Goal: Find specific page/section: Find specific page/section

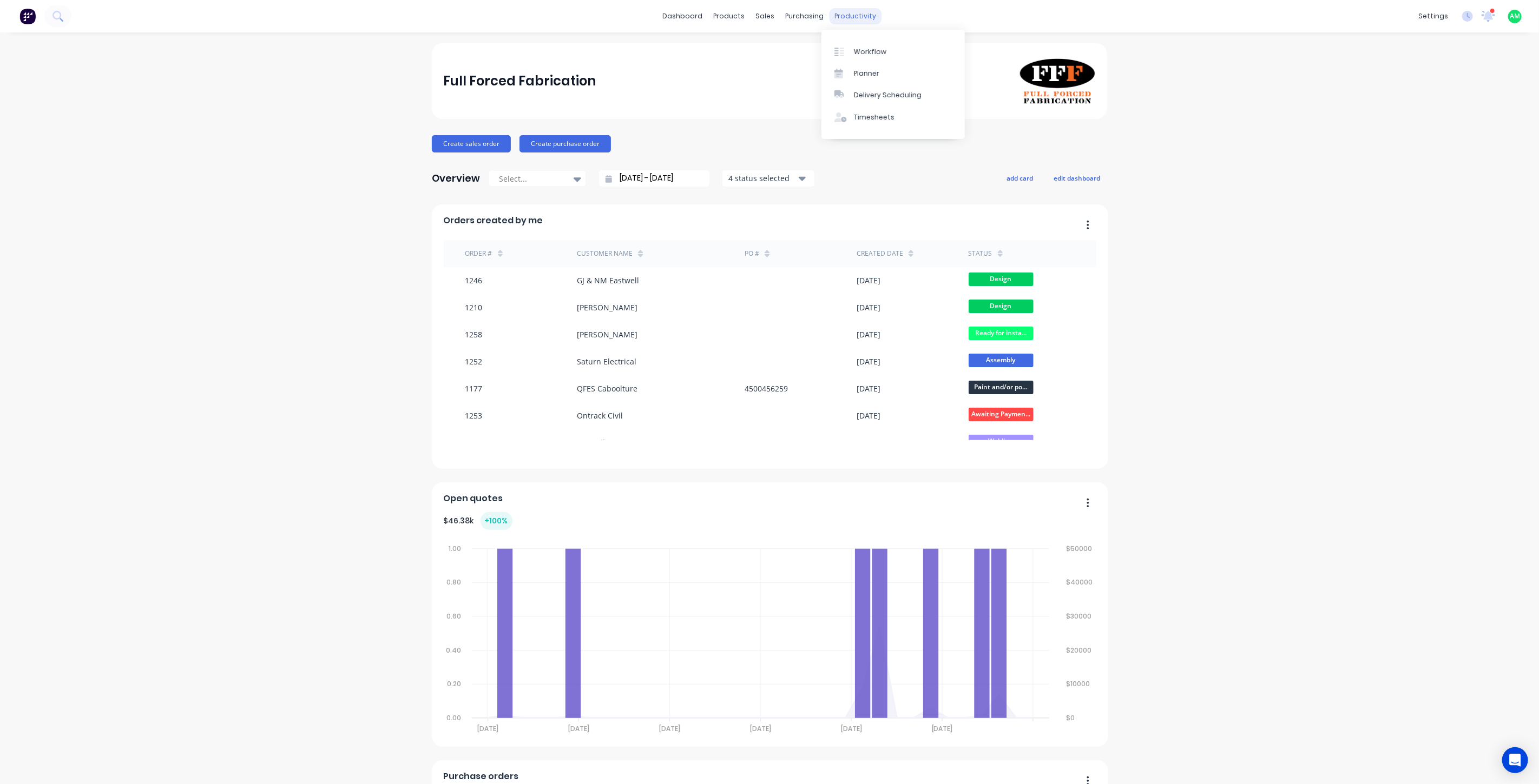
drag, startPoint x: 831, startPoint y: 17, endPoint x: 837, endPoint y: 24, distance: 9.2
click at [831, 17] on div "productivity" at bounding box center [856, 16] width 53 height 16
click at [859, 47] on div "Workflow" at bounding box center [869, 52] width 32 height 10
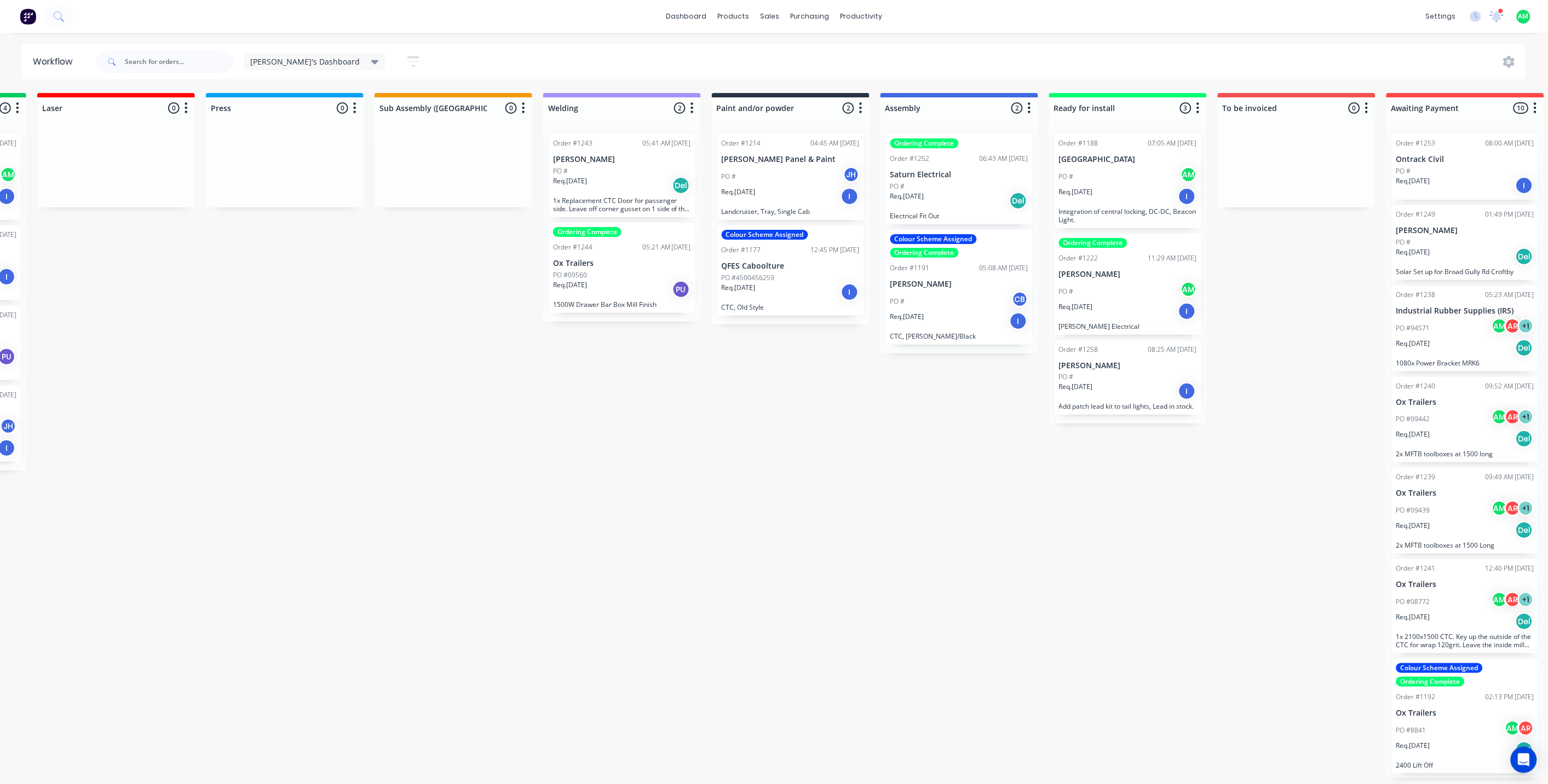
scroll to position [0, 325]
drag, startPoint x: 927, startPoint y: 270, endPoint x: 1097, endPoint y: 455, distance: 251.2
click at [1097, 455] on div "Submitted 2 Status colour #B7D3F3 hex #B7D3F3 Save Cancel Summaries Total order…" at bounding box center [739, 435] width 2144 height 685
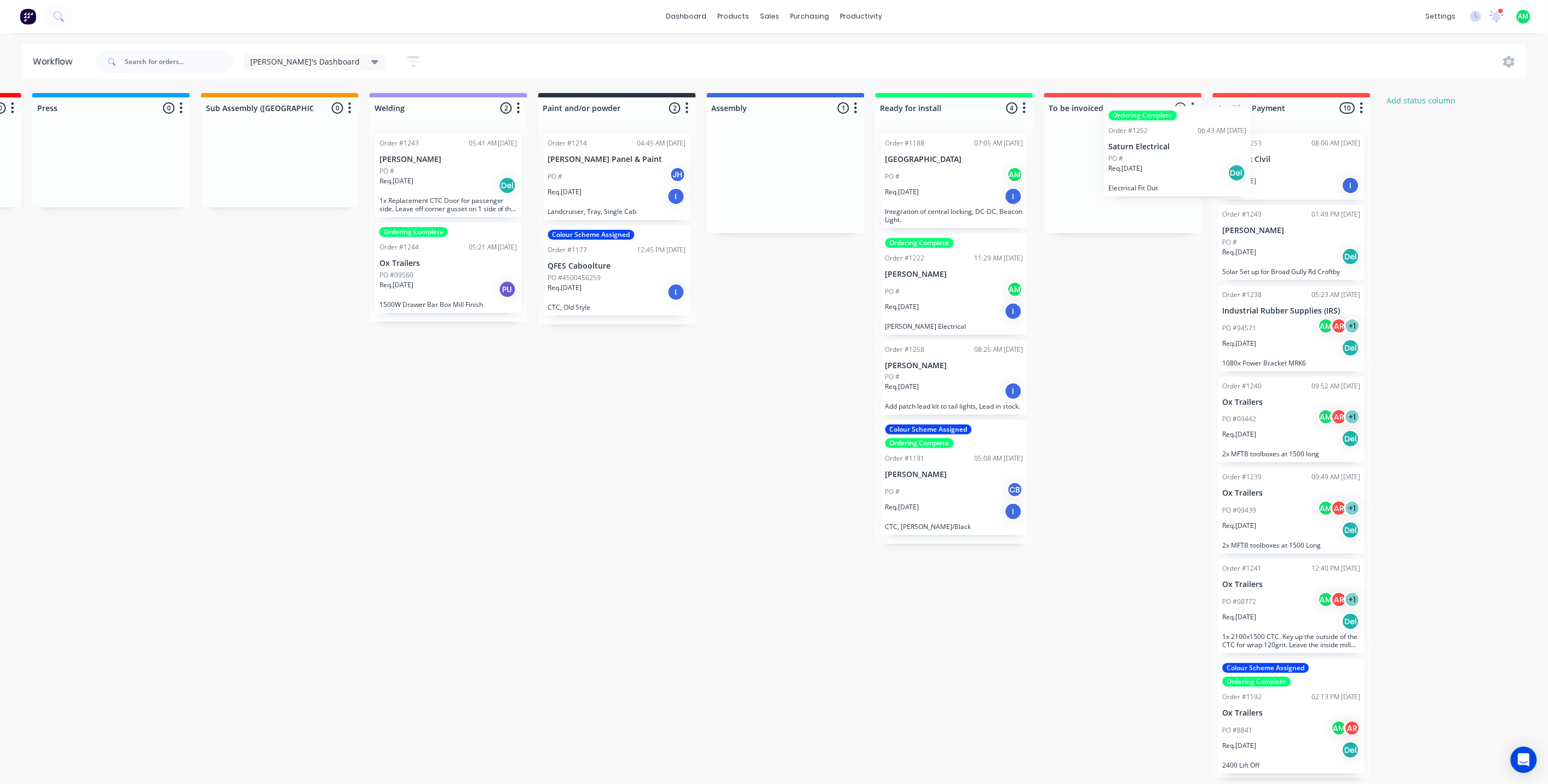
scroll to position [0, 502]
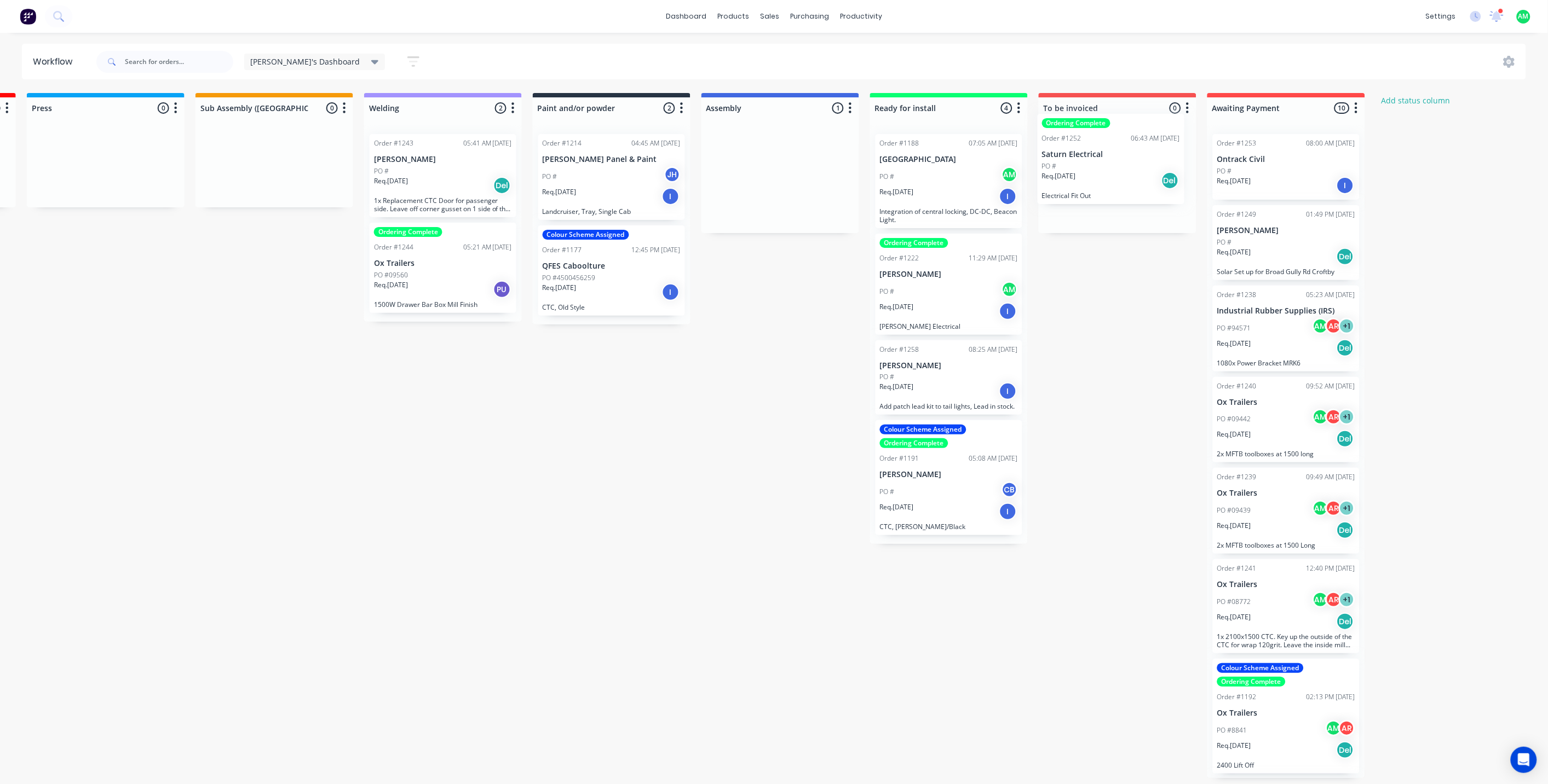
drag, startPoint x: 935, startPoint y: 197, endPoint x: 1090, endPoint y: 179, distance: 156.0
click at [1090, 179] on div "Submitted 2 Status colour #B7D3F3 hex #B7D3F3 Save Cancel Summaries Total order…" at bounding box center [561, 435] width 2144 height 685
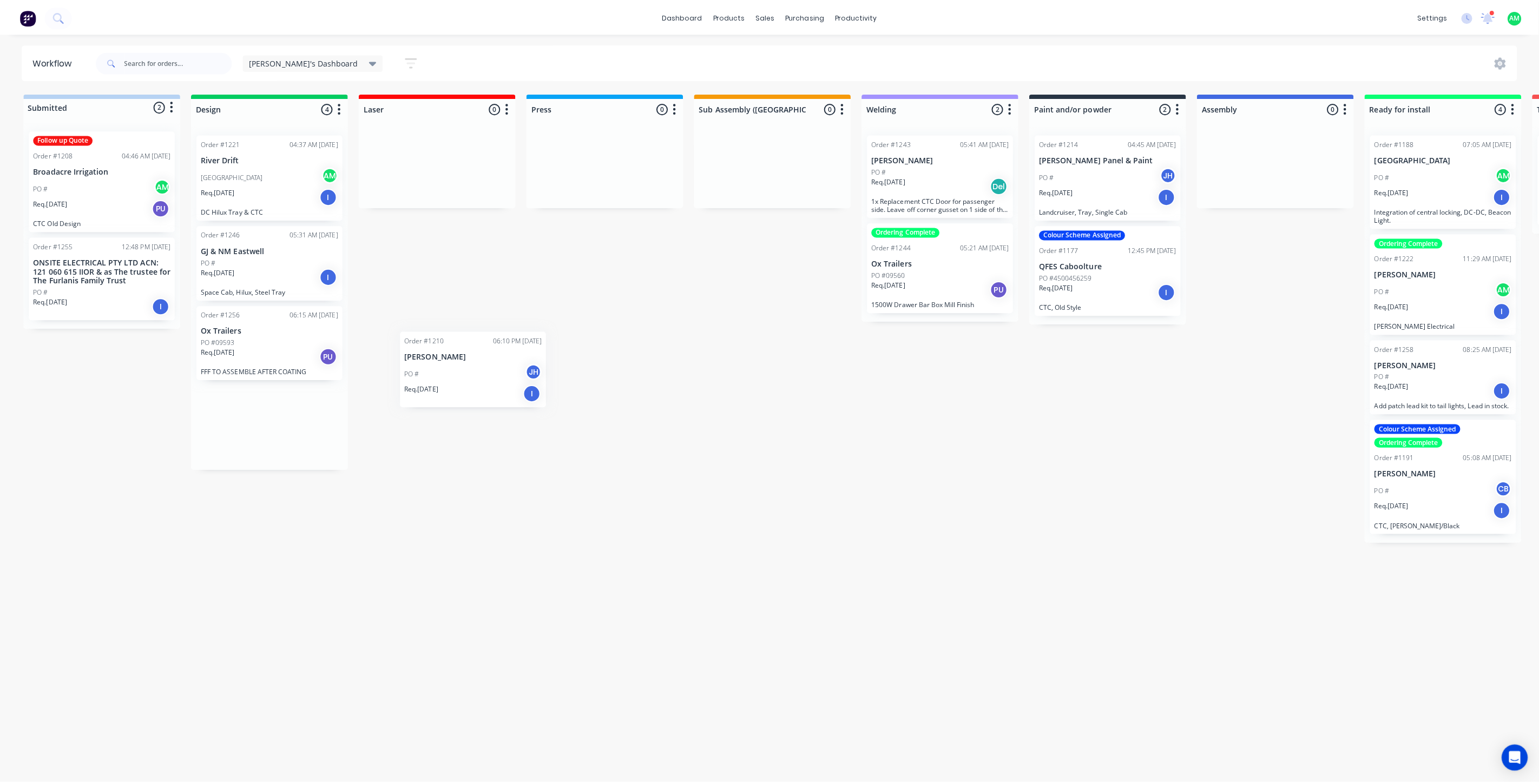
scroll to position [0, 0]
drag, startPoint x: 237, startPoint y: 424, endPoint x: 412, endPoint y: 167, distance: 310.9
click at [412, 167] on div "Submitted 2 Status colour #B7D3F3 hex #B7D3F3 Save Cancel Summaries Total order…" at bounding box center [1051, 430] width 2119 height 677
click at [1475, 15] on icon at bounding box center [1480, 16] width 15 height 12
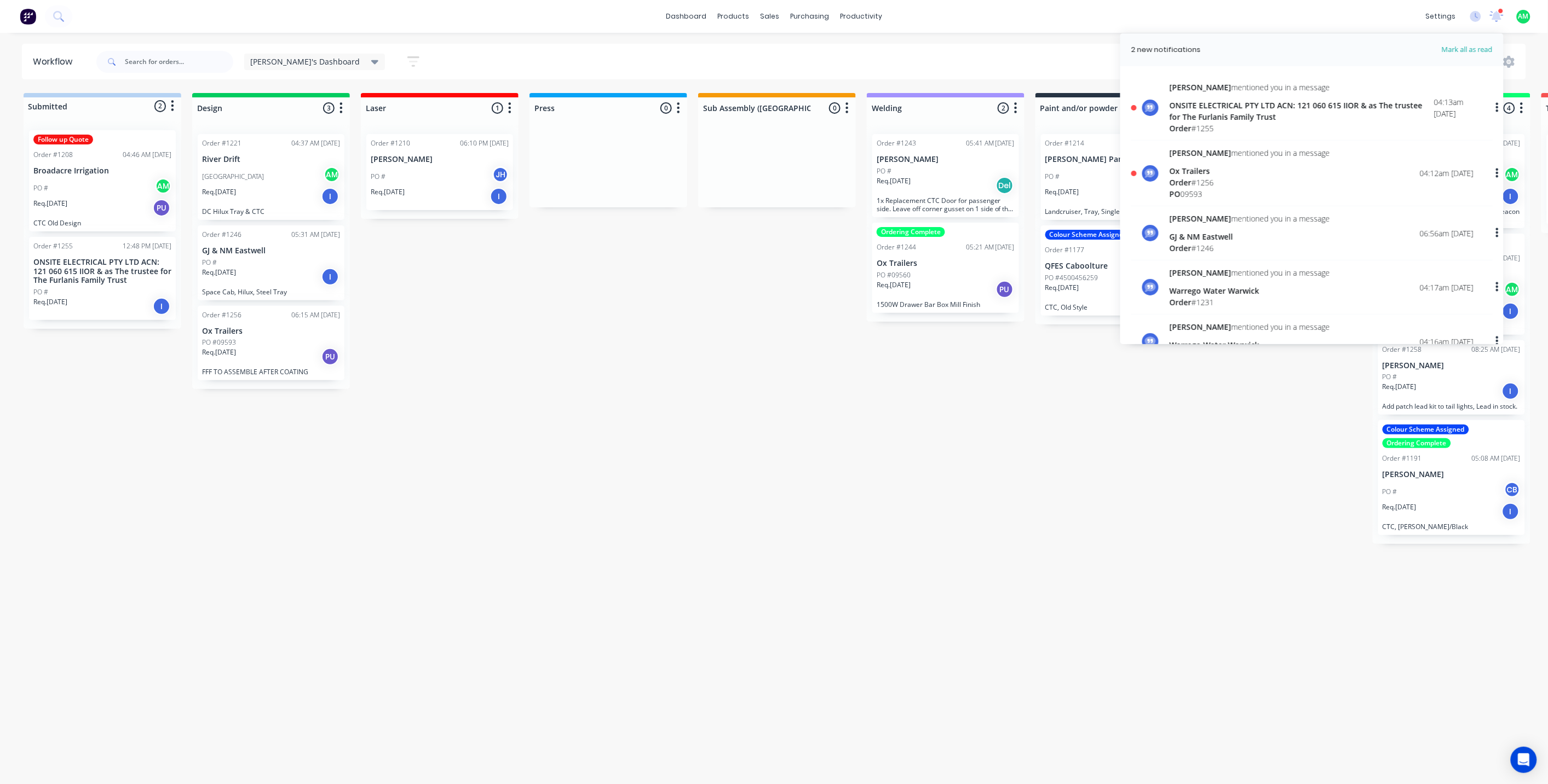
click at [1186, 172] on div "Ox Trailers" at bounding box center [1250, 171] width 160 height 12
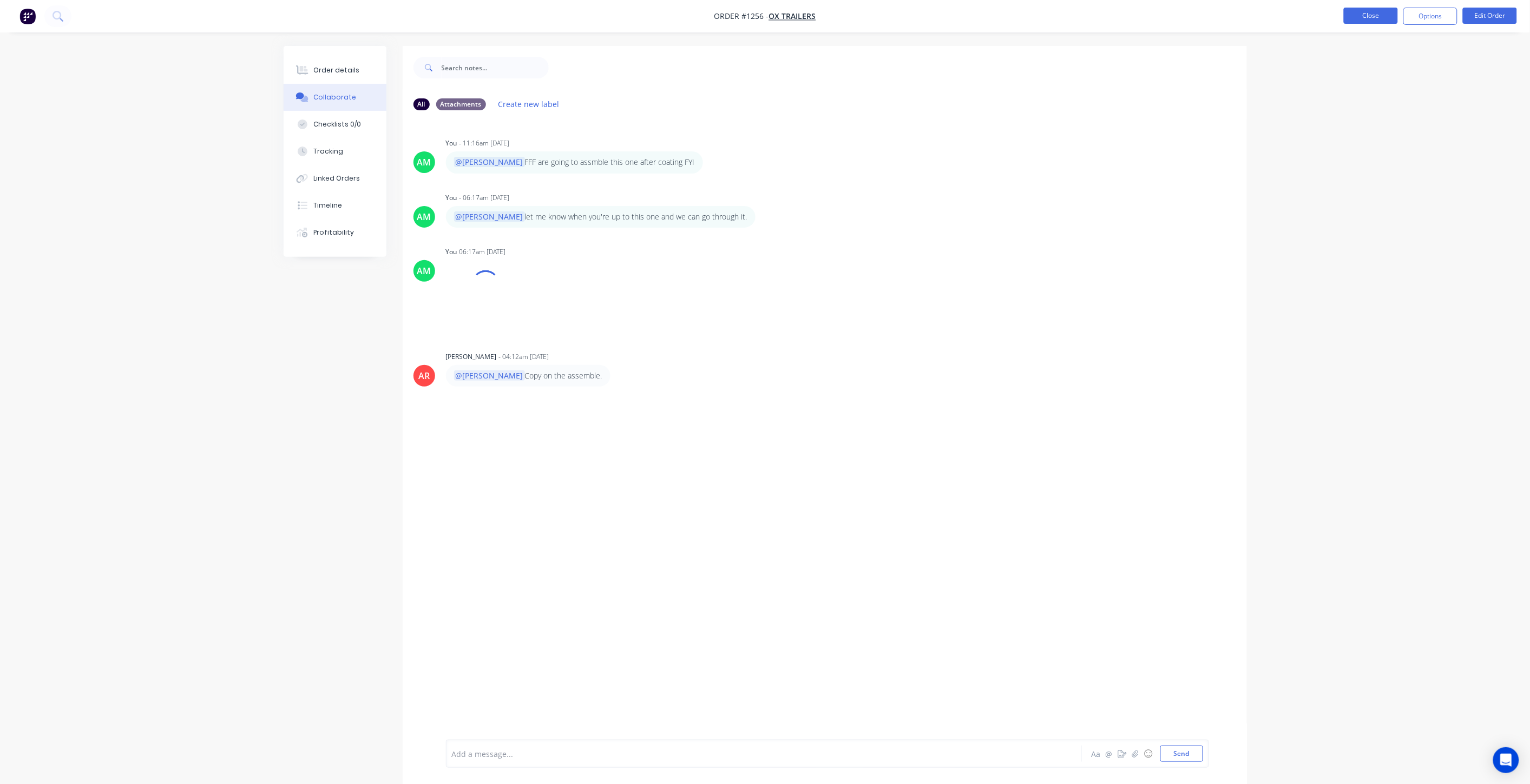
click at [1365, 17] on button "Close" at bounding box center [1371, 16] width 54 height 16
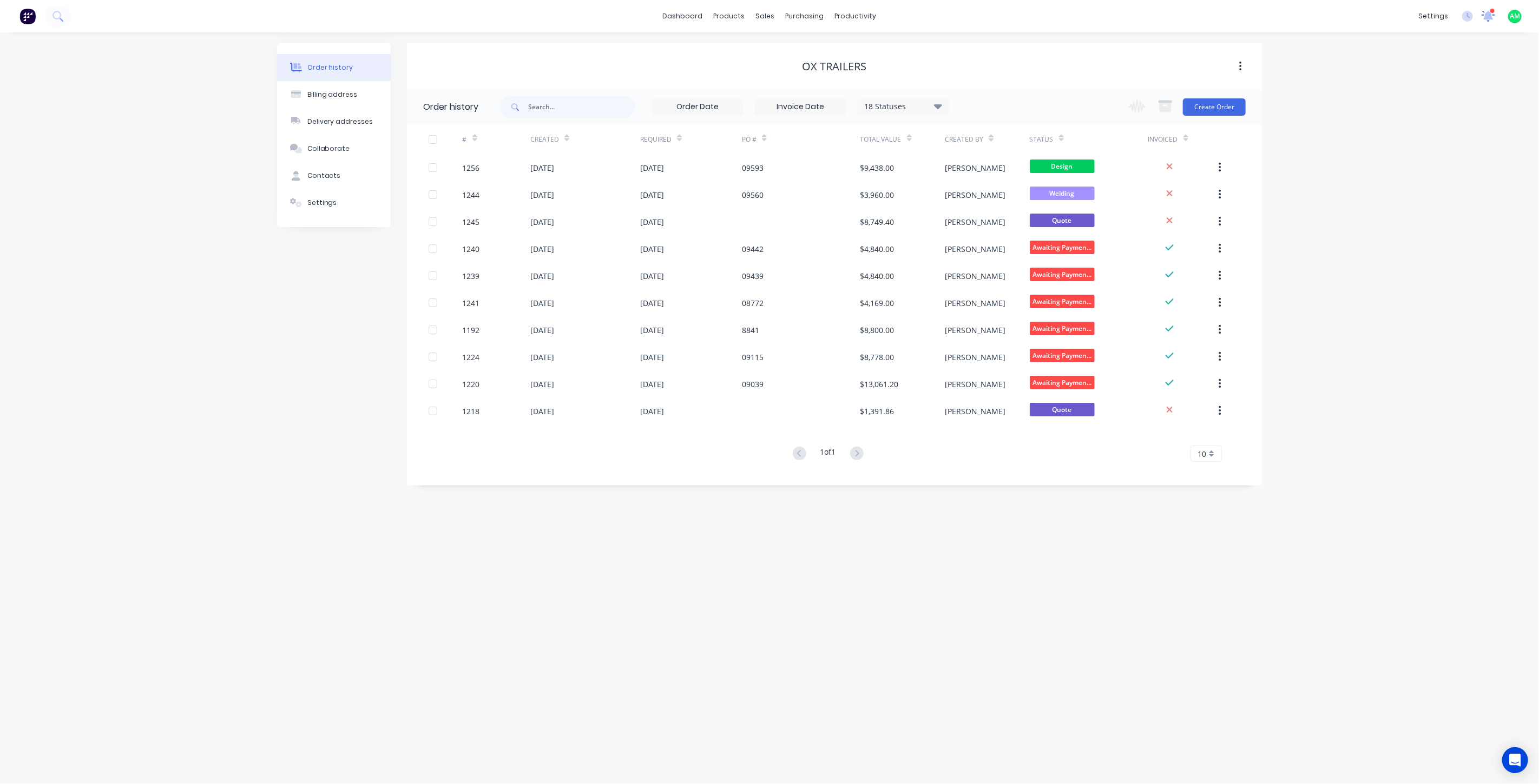
click at [1486, 18] on icon at bounding box center [1489, 15] width 10 height 8
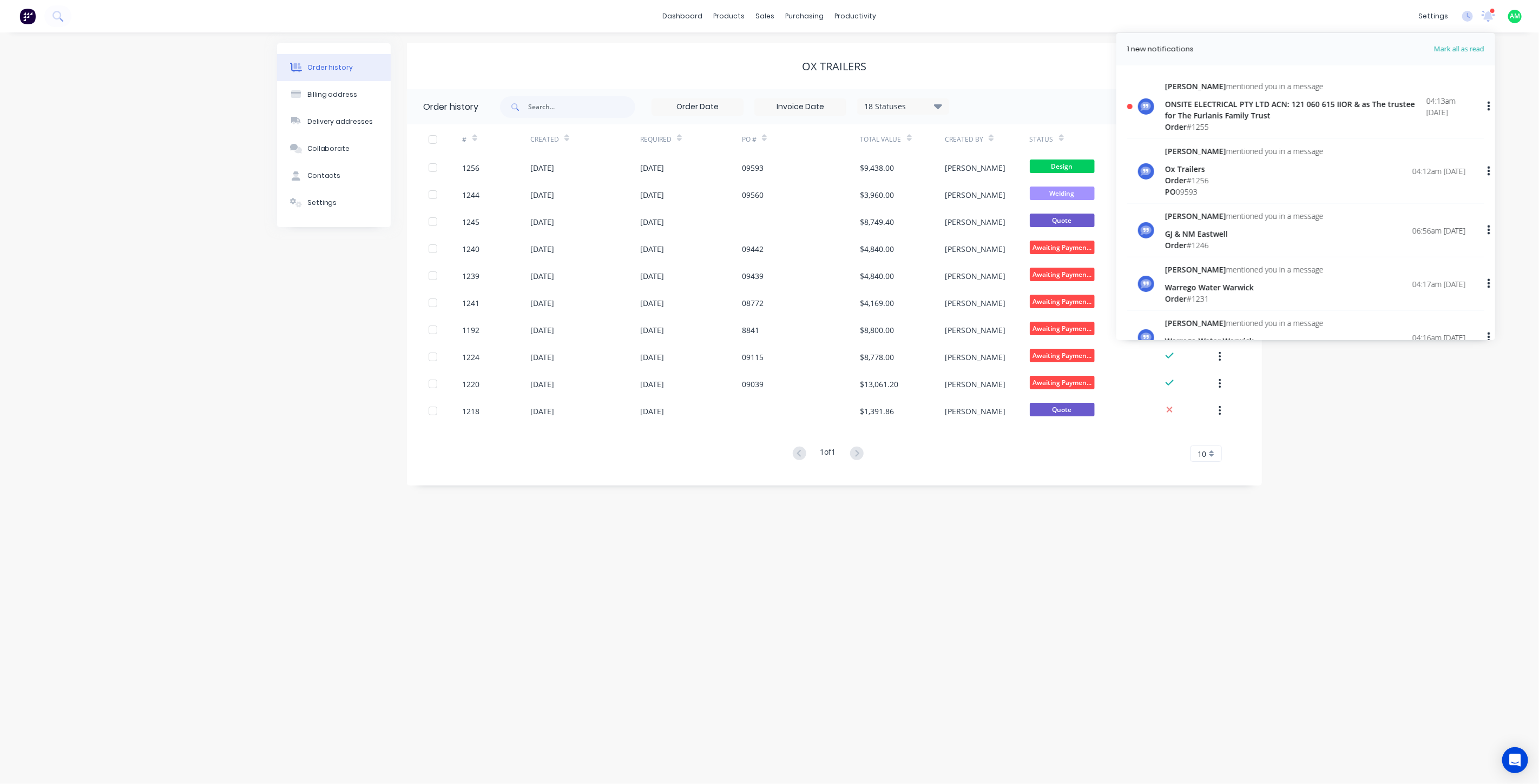
click at [1242, 103] on div "ONSITE ELECTRICAL PTY LTD ACN: 121 060 615 IIOR & as The trustee for The Furlan…" at bounding box center [1296, 110] width 261 height 23
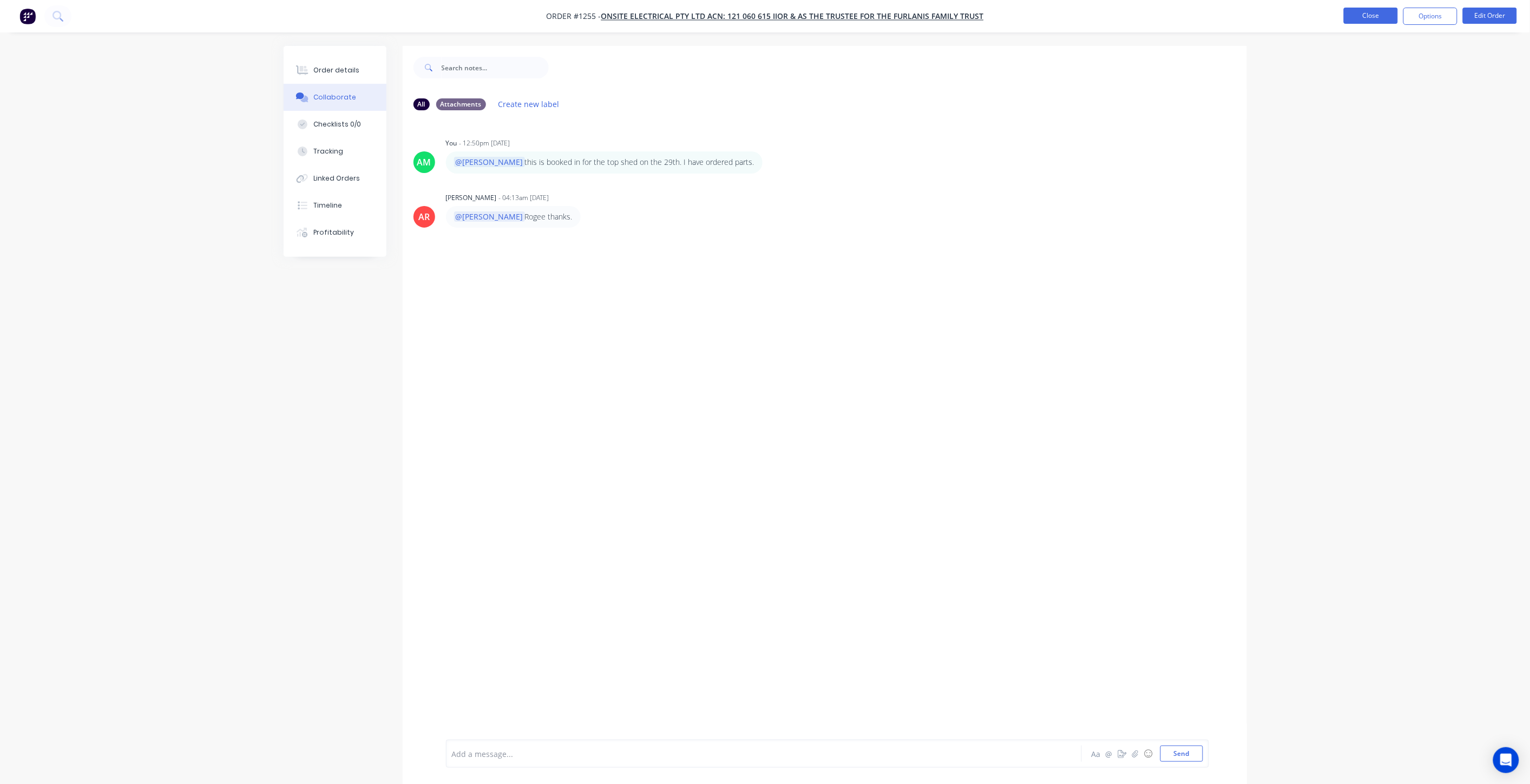
click at [1349, 15] on button "Close" at bounding box center [1371, 16] width 54 height 16
